Goal: Task Accomplishment & Management: Manage account settings

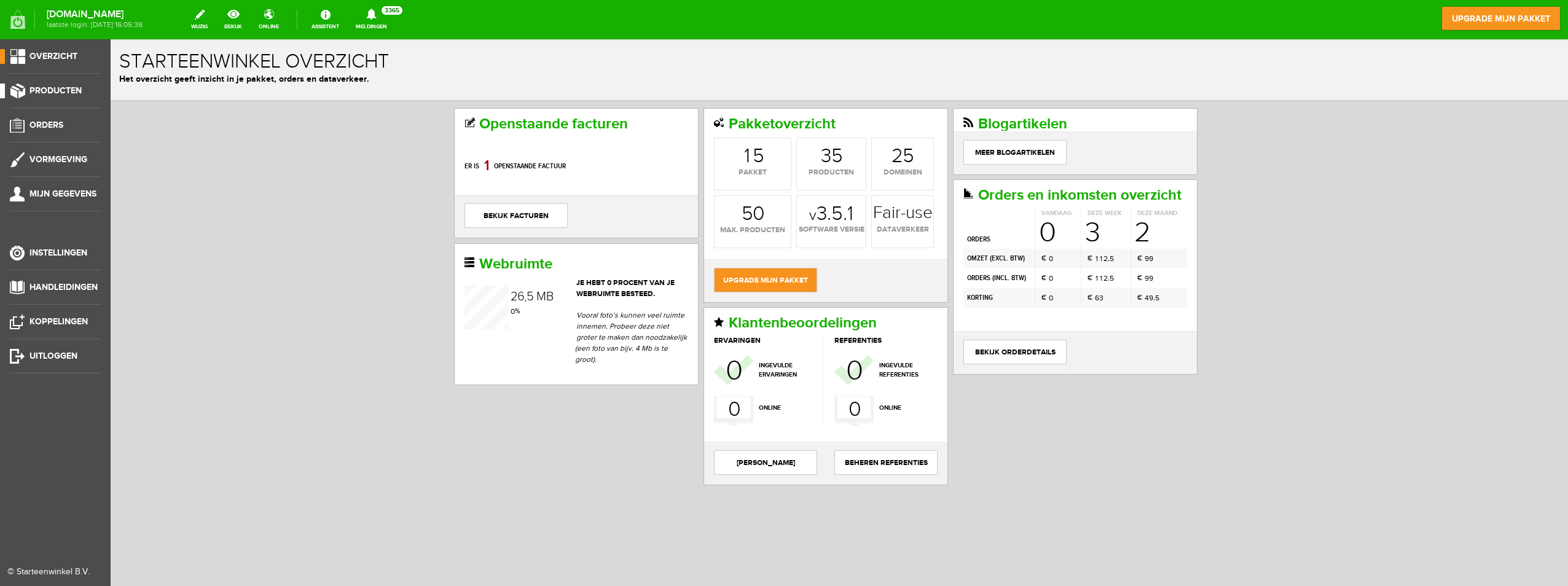
click at [43, 90] on span "Producten" at bounding box center [56, 90] width 52 height 10
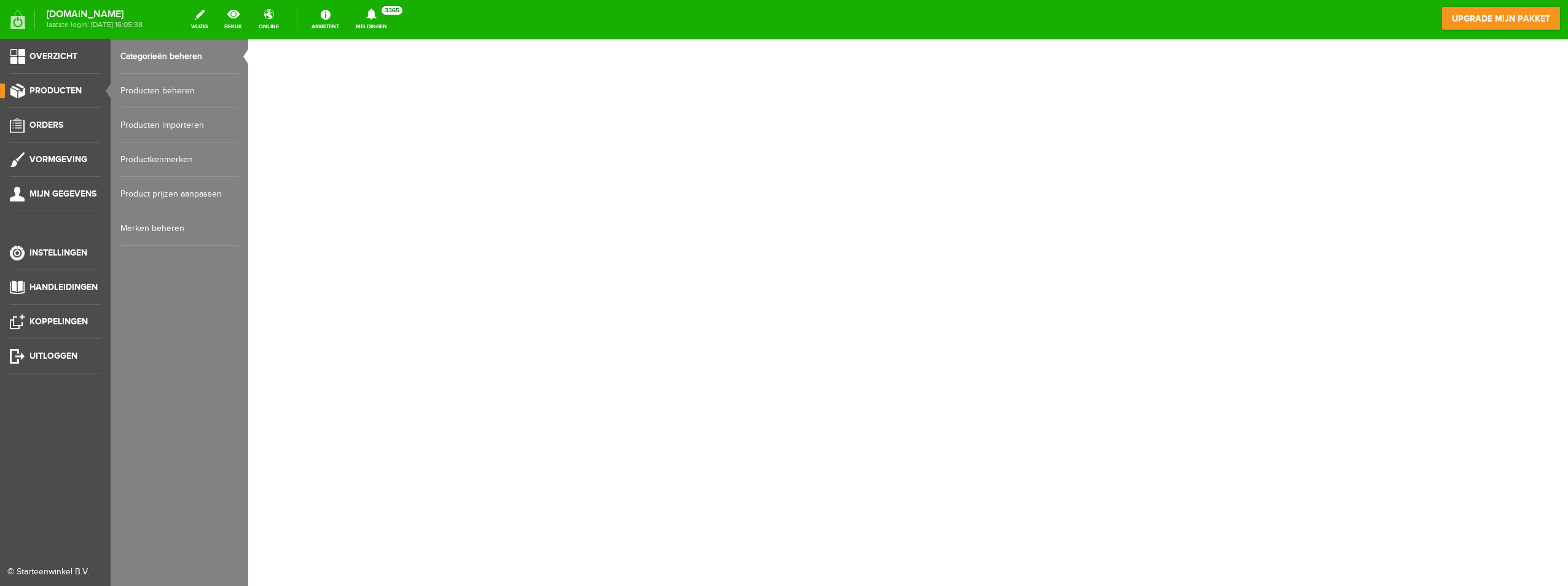
click at [142, 87] on link "Producten beheren" at bounding box center [179, 91] width 118 height 35
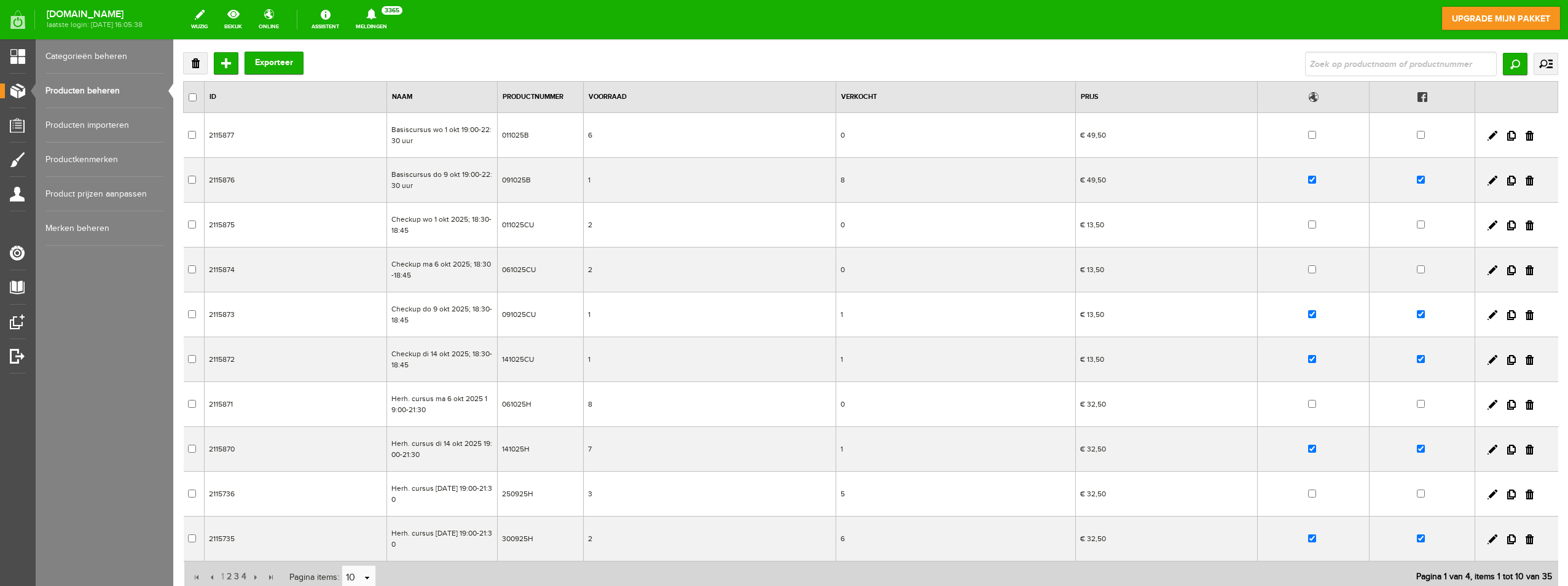
scroll to position [123, 0]
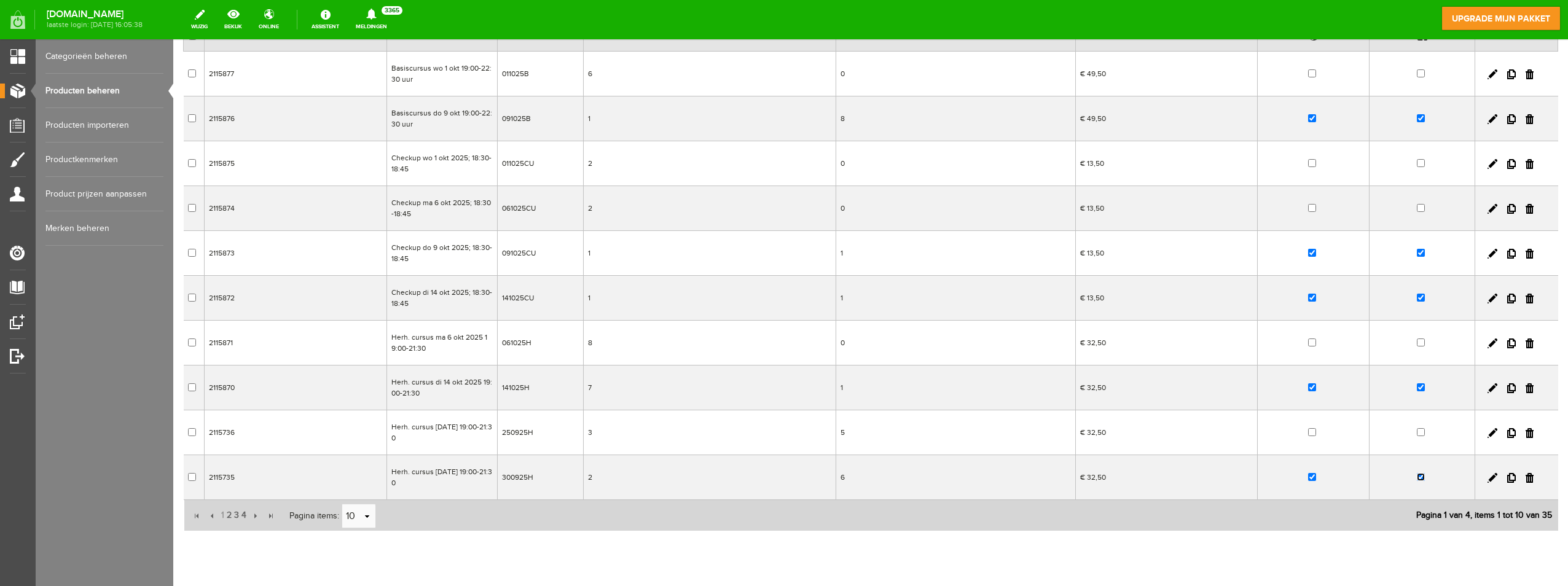
click at [1417, 480] on input "checkbox" at bounding box center [1421, 476] width 8 height 8
checkbox input "false"
click at [1308, 475] on input "checkbox" at bounding box center [1312, 476] width 8 height 8
checkbox input "false"
click at [227, 516] on span "2" at bounding box center [229, 515] width 7 height 25
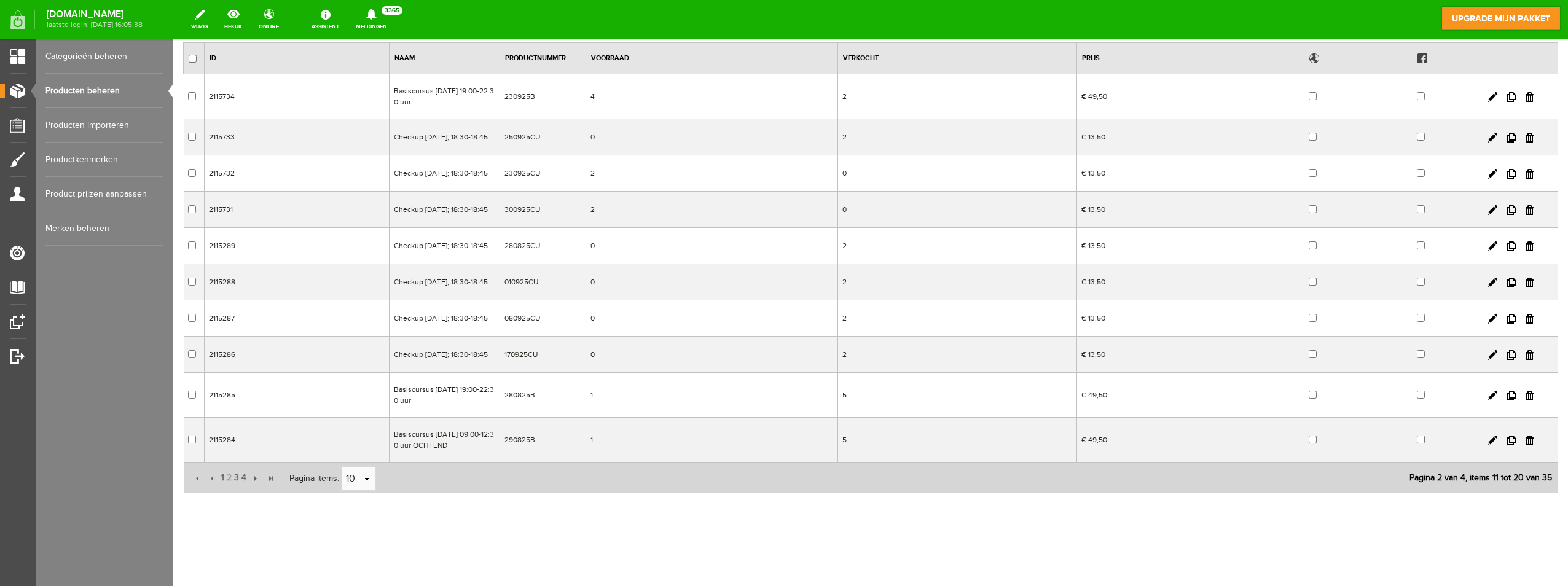
scroll to position [160, 0]
click at [222, 479] on span "1" at bounding box center [223, 478] width 6 height 25
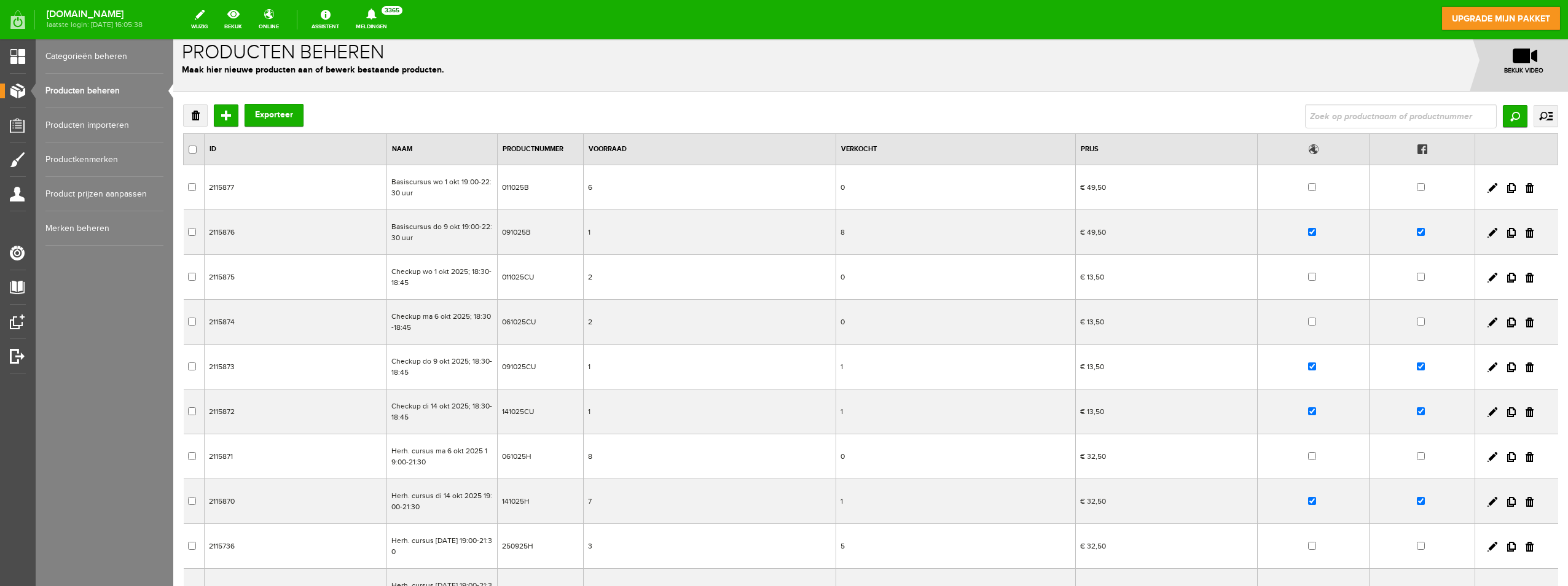
scroll to position [0, 0]
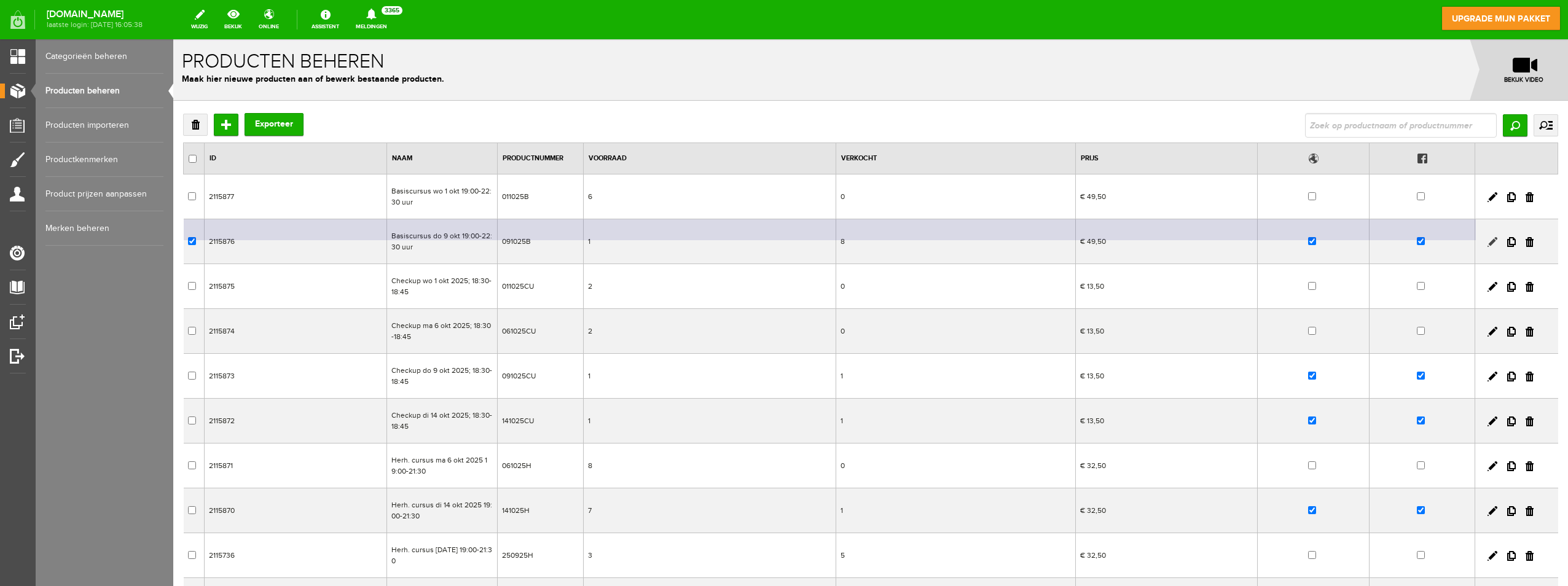
click at [1487, 243] on link at bounding box center [1492, 242] width 10 height 10
checkbox input "true"
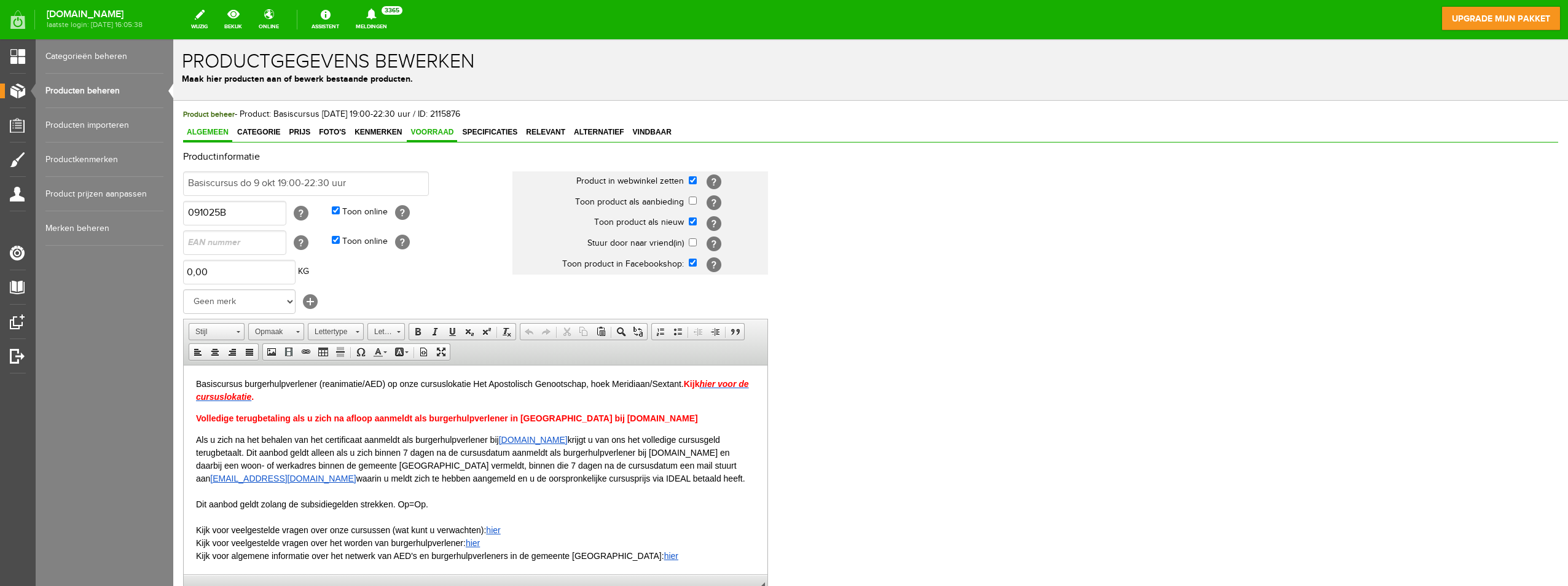
click at [430, 132] on span "Voorraad" at bounding box center [432, 132] width 51 height 9
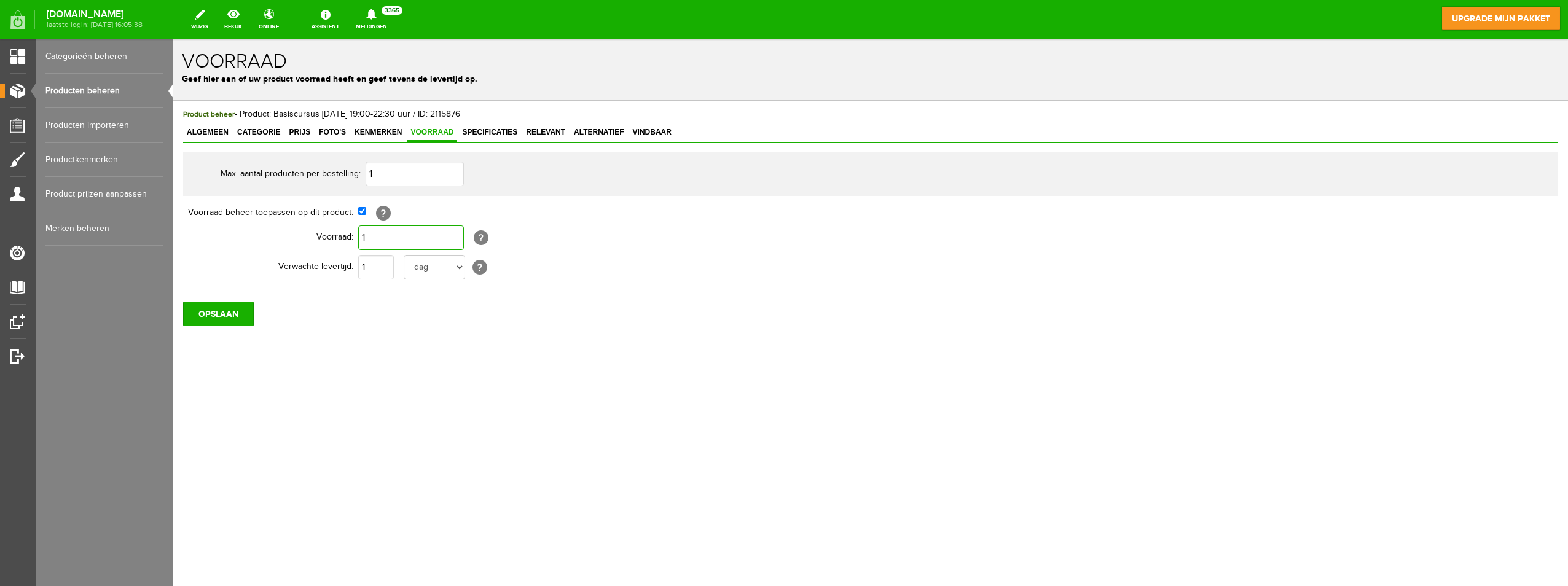
click at [376, 240] on input "1" at bounding box center [411, 237] width 105 height 25
type input "4"
click at [220, 307] on input "OPSLAAN" at bounding box center [218, 314] width 71 height 25
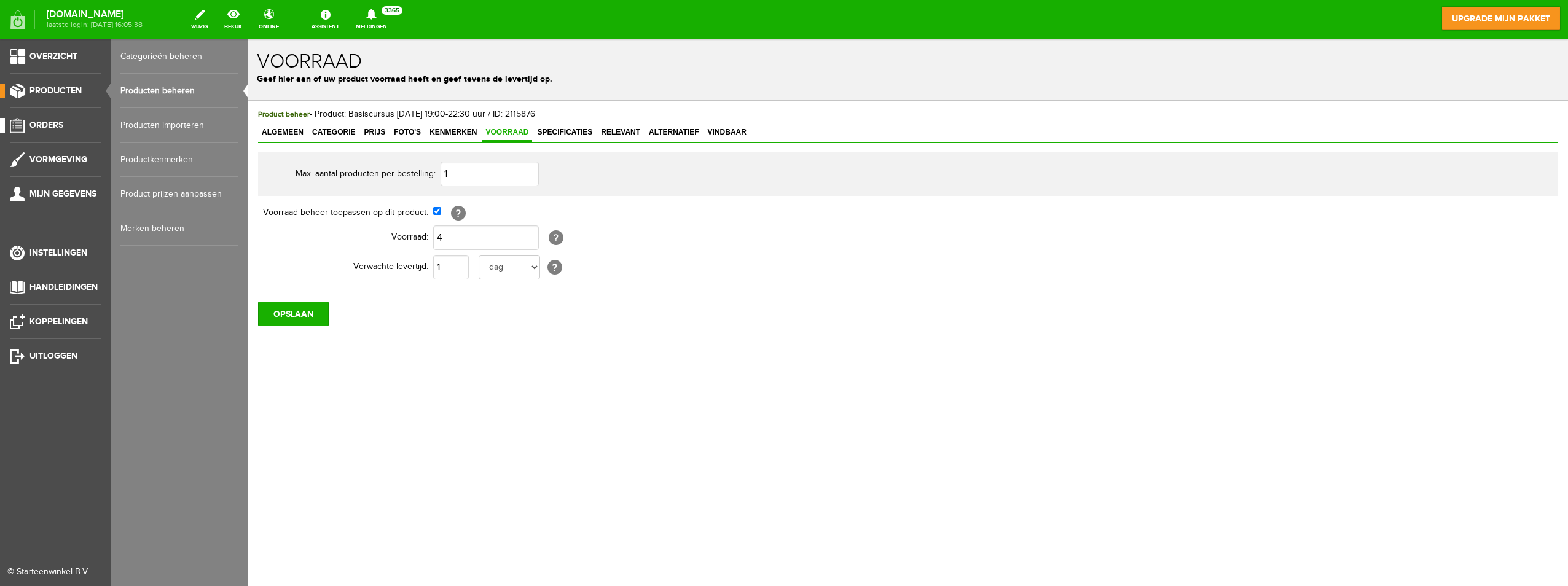
click at [48, 121] on span "Orders" at bounding box center [46, 125] width 34 height 10
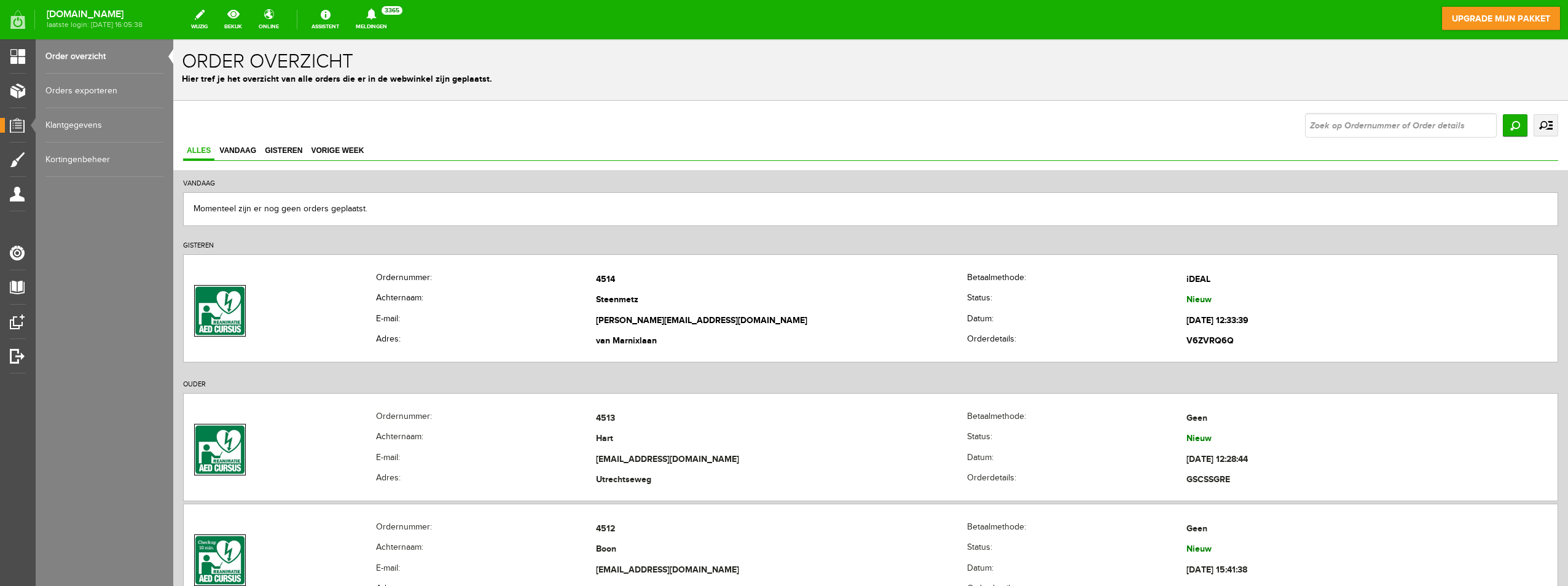
click at [82, 92] on link "Orders exporteren" at bounding box center [104, 91] width 118 height 35
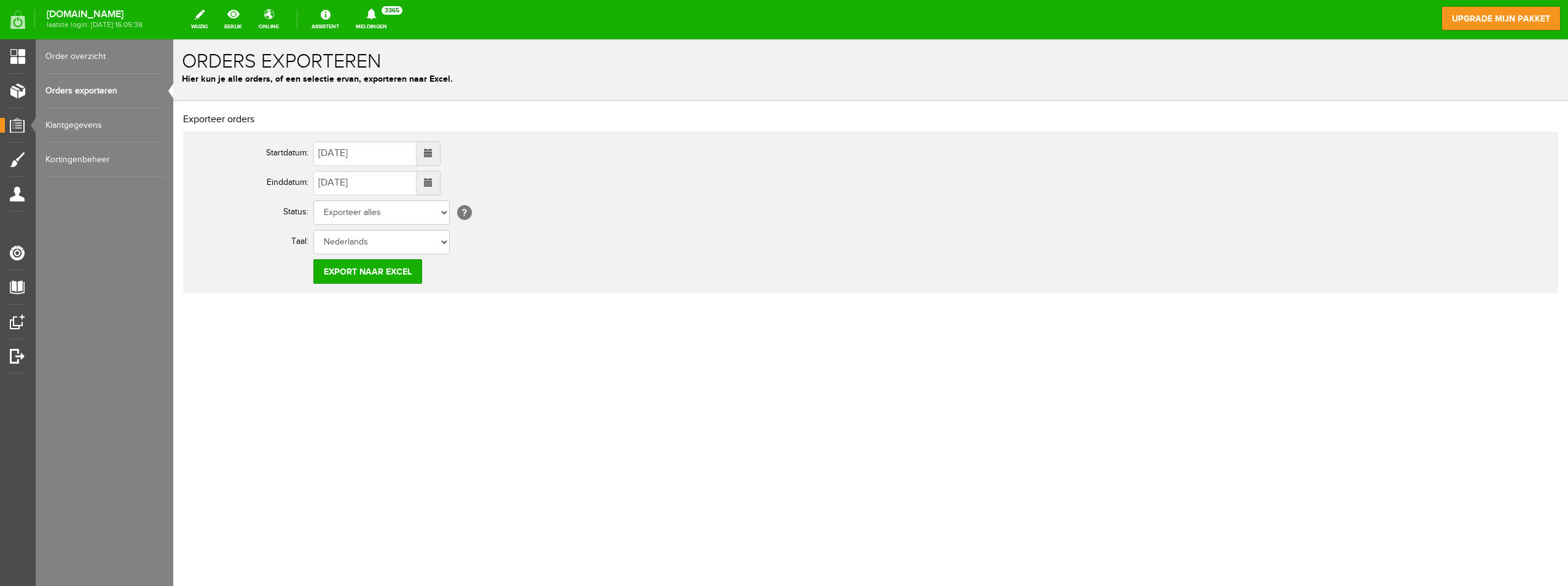
click at [441, 150] on span at bounding box center [428, 154] width 24 height 25
click at [322, 208] on td "1" at bounding box center [326, 217] width 20 height 19
click at [441, 151] on span at bounding box center [428, 154] width 24 height 25
click at [326, 174] on span at bounding box center [326, 178] width 9 height 9
click at [420, 211] on td "1" at bounding box center [420, 217] width 23 height 19
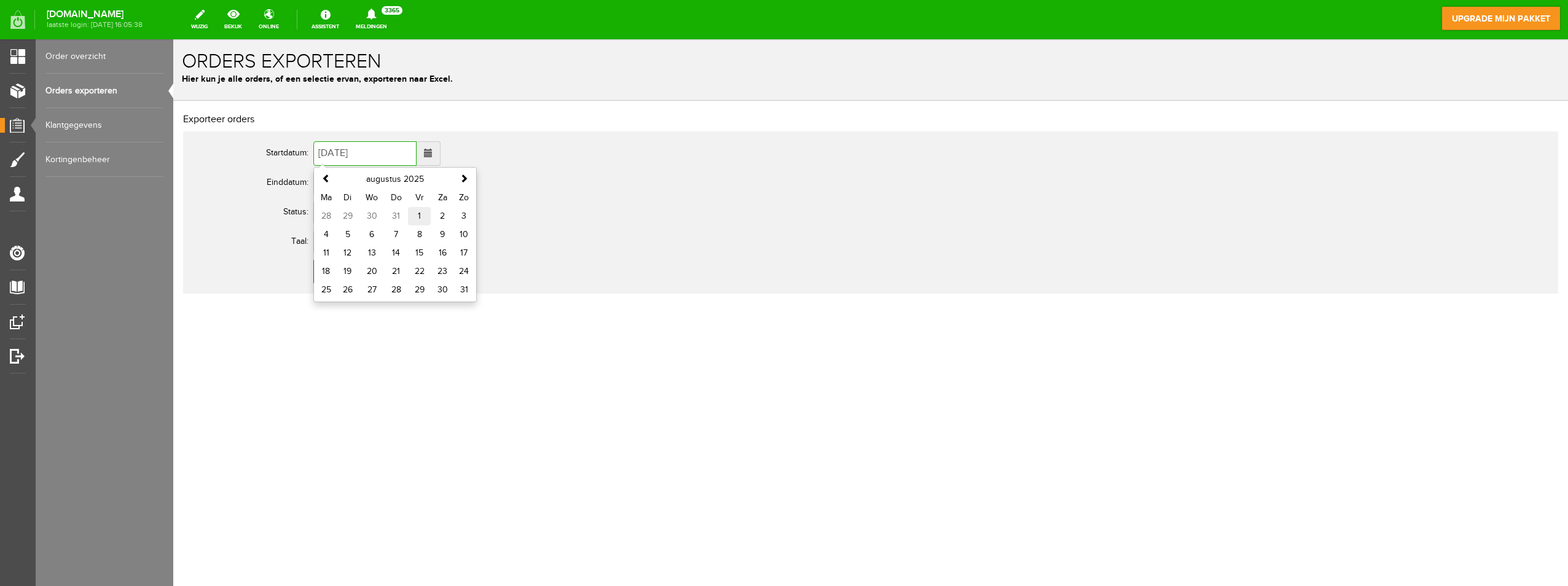
type input "01-08-2025"
click at [371, 262] on input "Export naar Excel" at bounding box center [368, 271] width 109 height 25
